Goal: Task Accomplishment & Management: Manage account settings

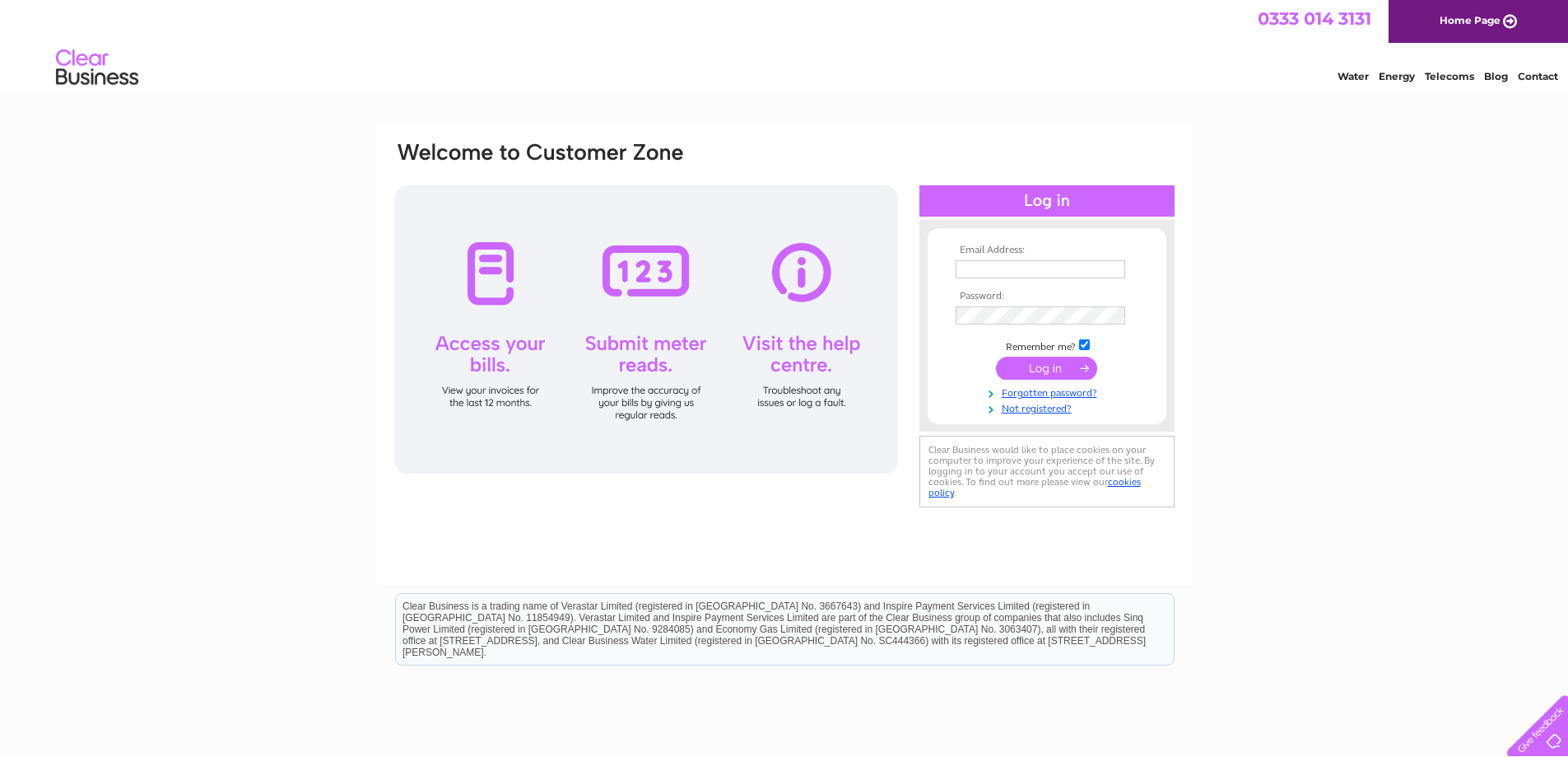
type input "sandra.walsh02@outlook.com"
click at [1017, 367] on input "submit" at bounding box center [1047, 368] width 102 height 23
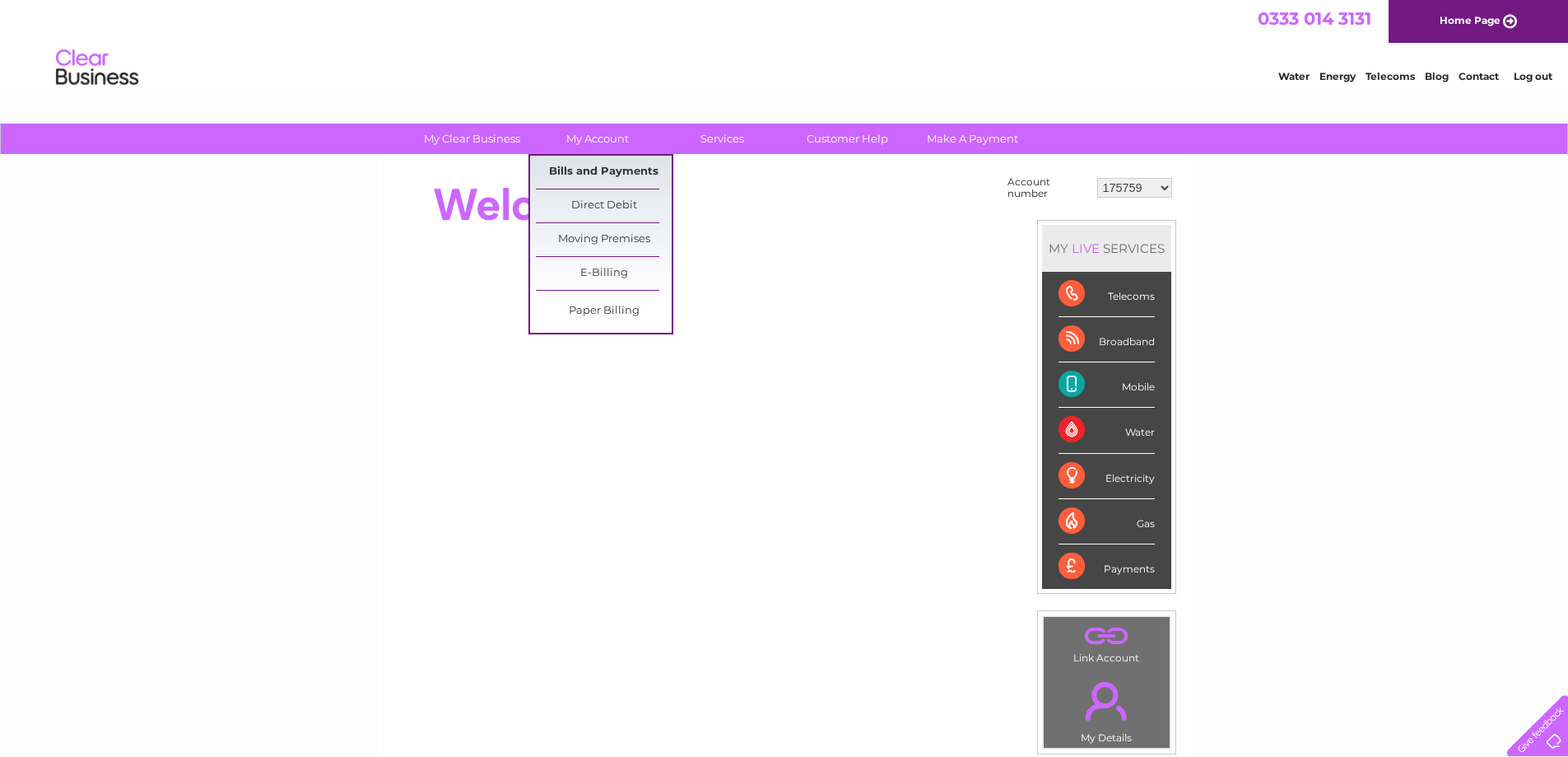
click at [589, 165] on link "Bills and Payments" at bounding box center [604, 172] width 135 height 33
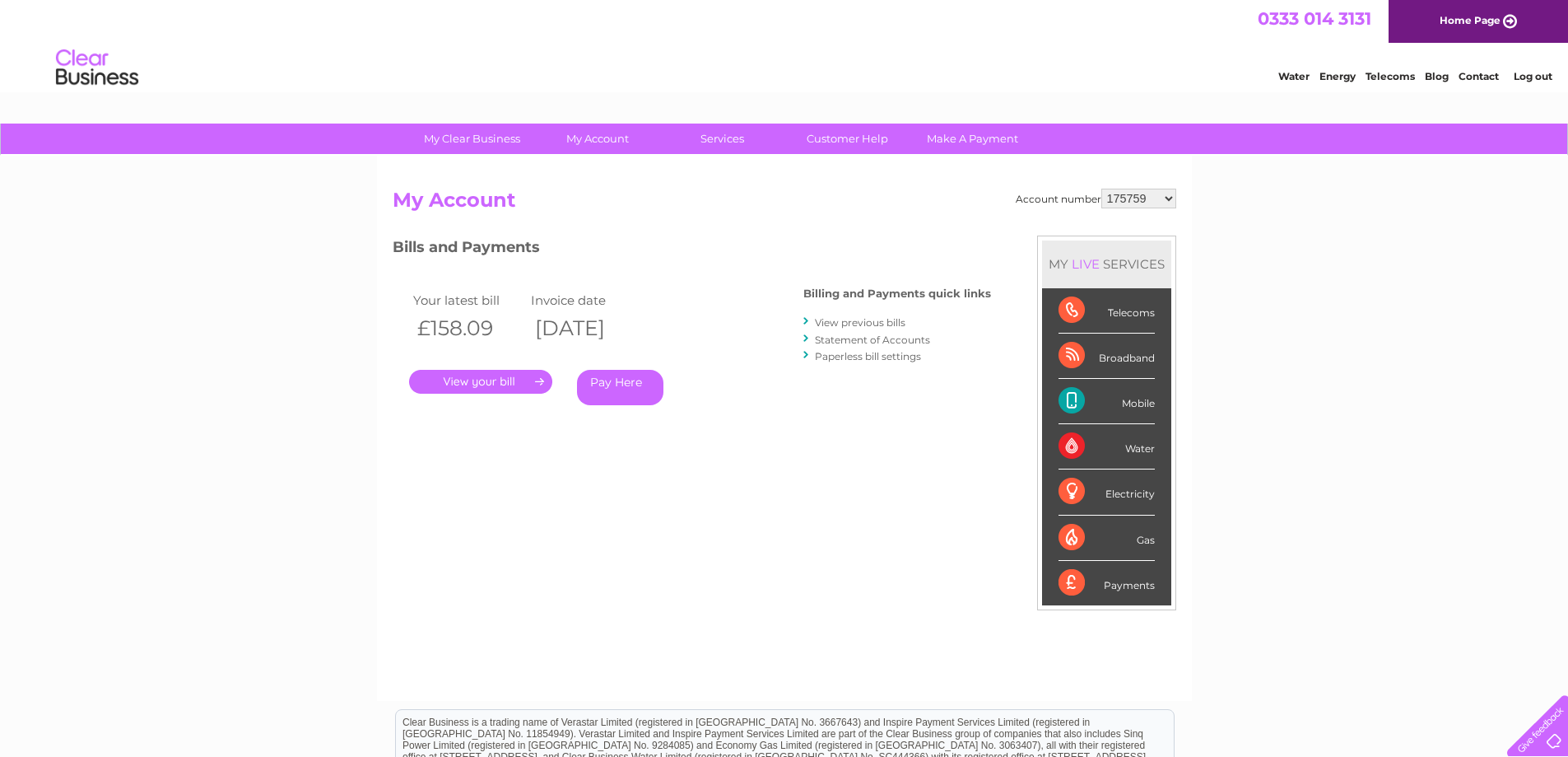
click at [1166, 199] on select "175759 2023483 30306295" at bounding box center [1139, 199] width 75 height 20
select select "30306295"
click at [1101, 189] on select "175759 2023483 30306295" at bounding box center [1139, 199] width 75 height 20
click at [465, 378] on link "." at bounding box center [480, 382] width 144 height 24
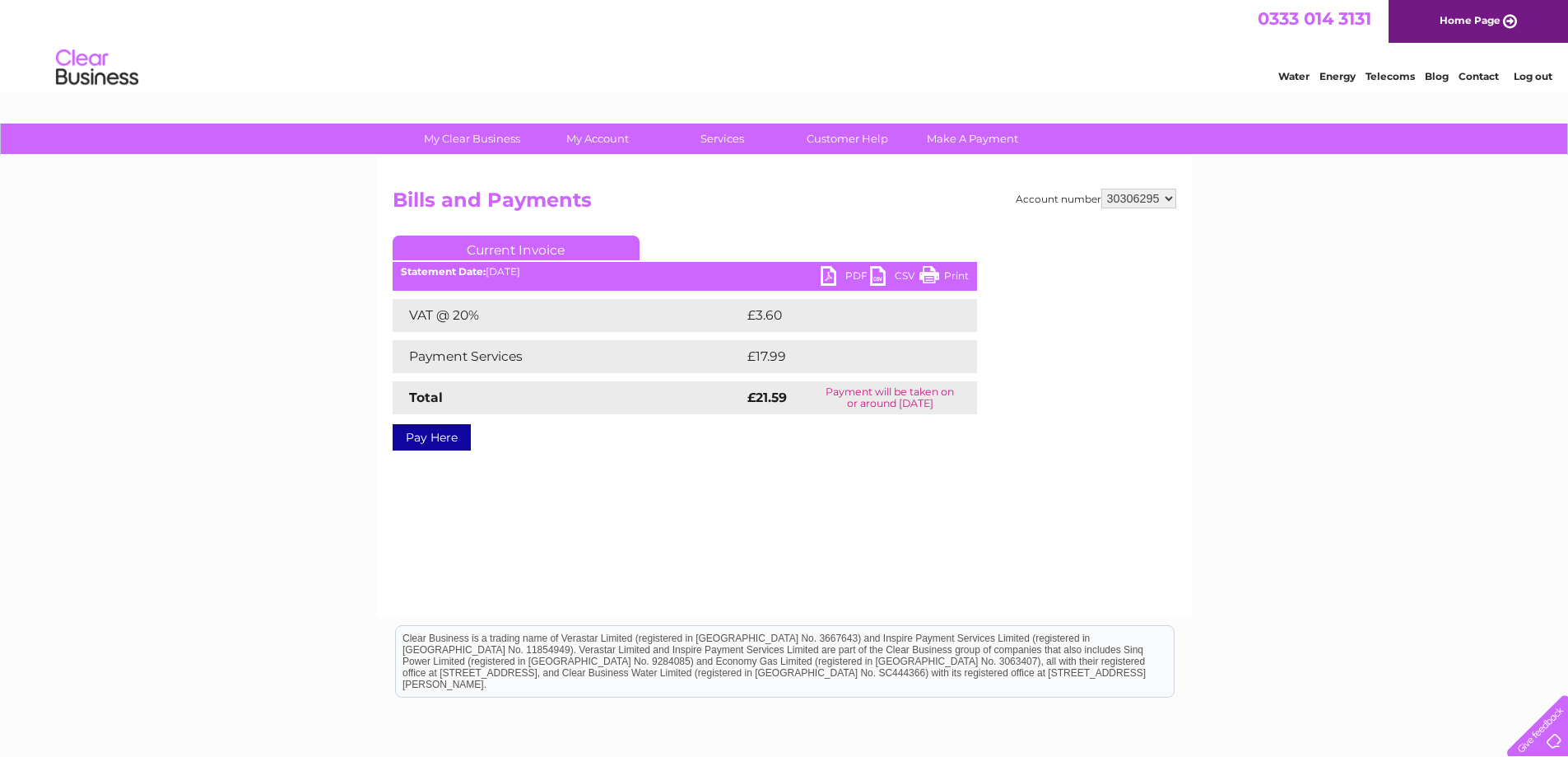
click at [837, 267] on link "PDF" at bounding box center [845, 278] width 49 height 24
click at [1528, 78] on link "Log out" at bounding box center [1532, 75] width 38 height 12
